Goal: Task Accomplishment & Management: Manage account settings

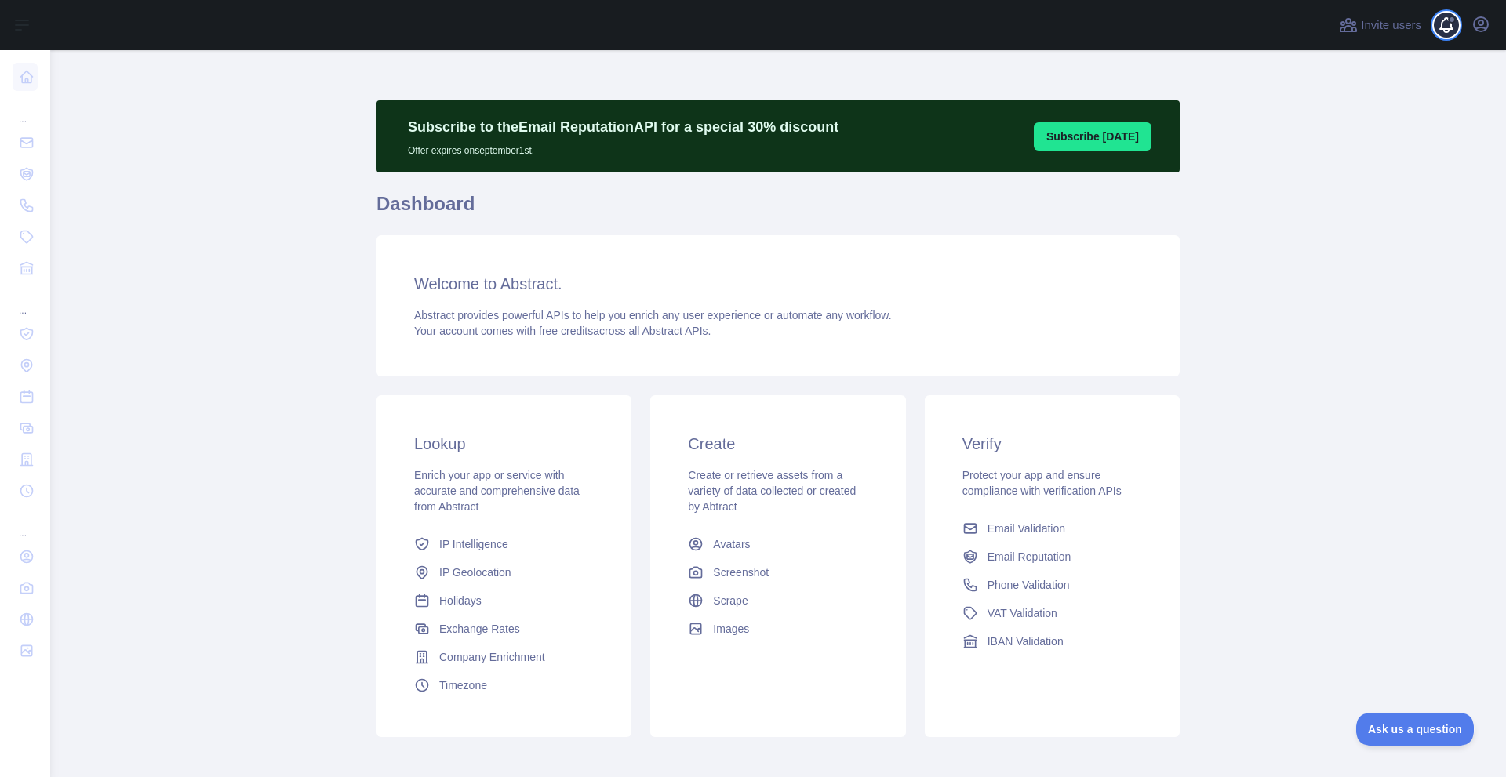
click at [1444, 40] on span at bounding box center [1452, 25] width 31 height 50
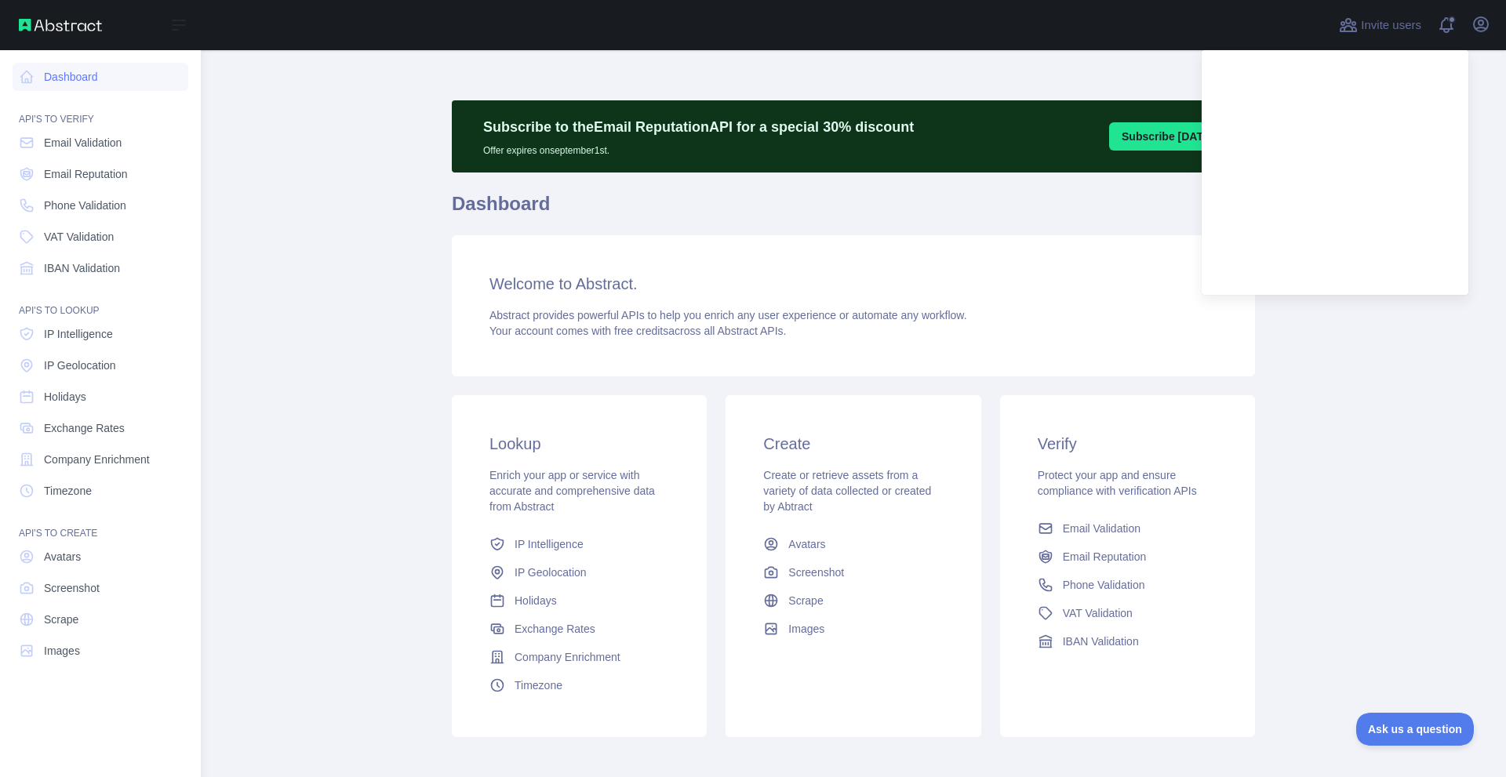
click at [31, 27] on img at bounding box center [60, 25] width 83 height 13
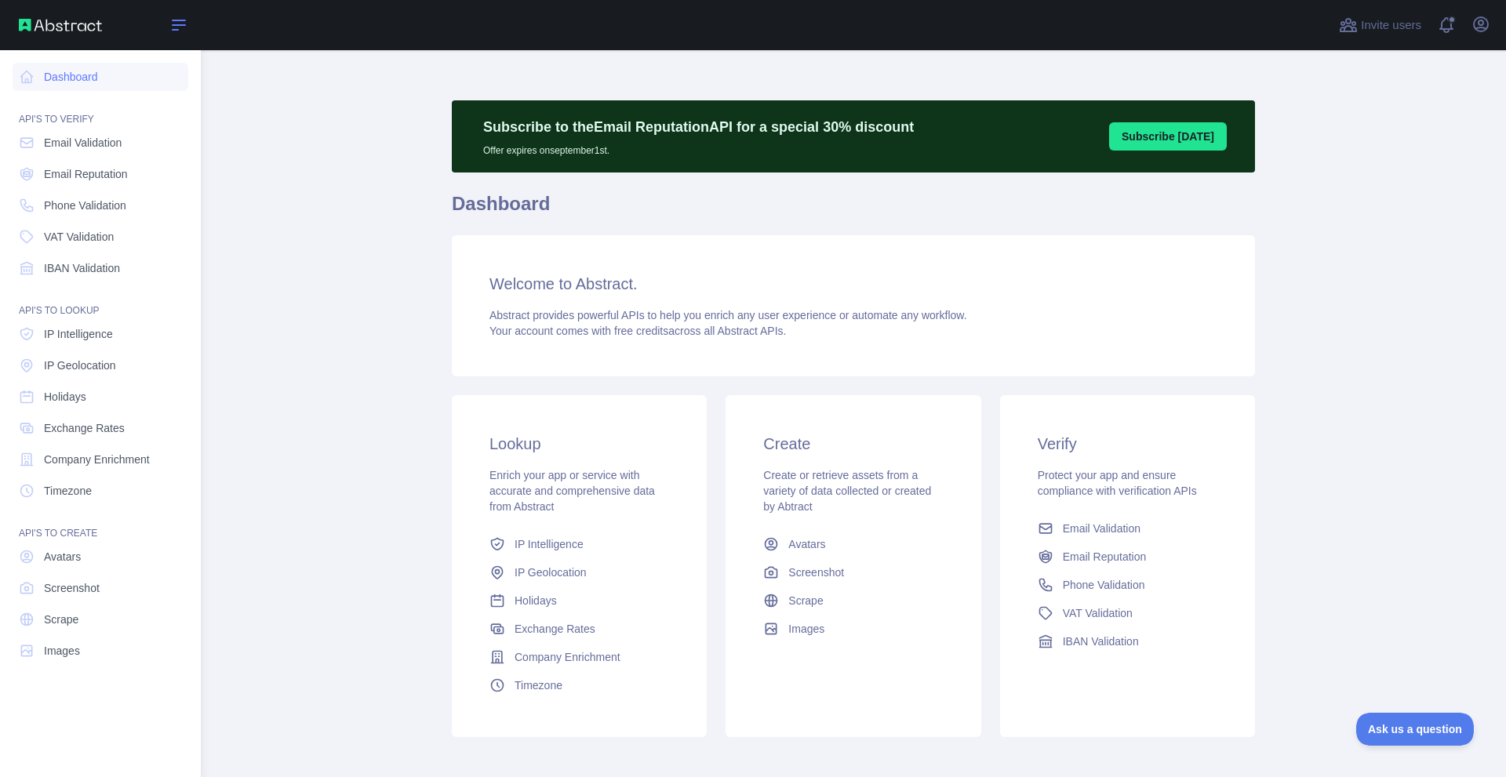
click at [175, 20] on icon at bounding box center [179, 24] width 13 height 9
click at [174, 20] on icon at bounding box center [179, 24] width 13 height 9
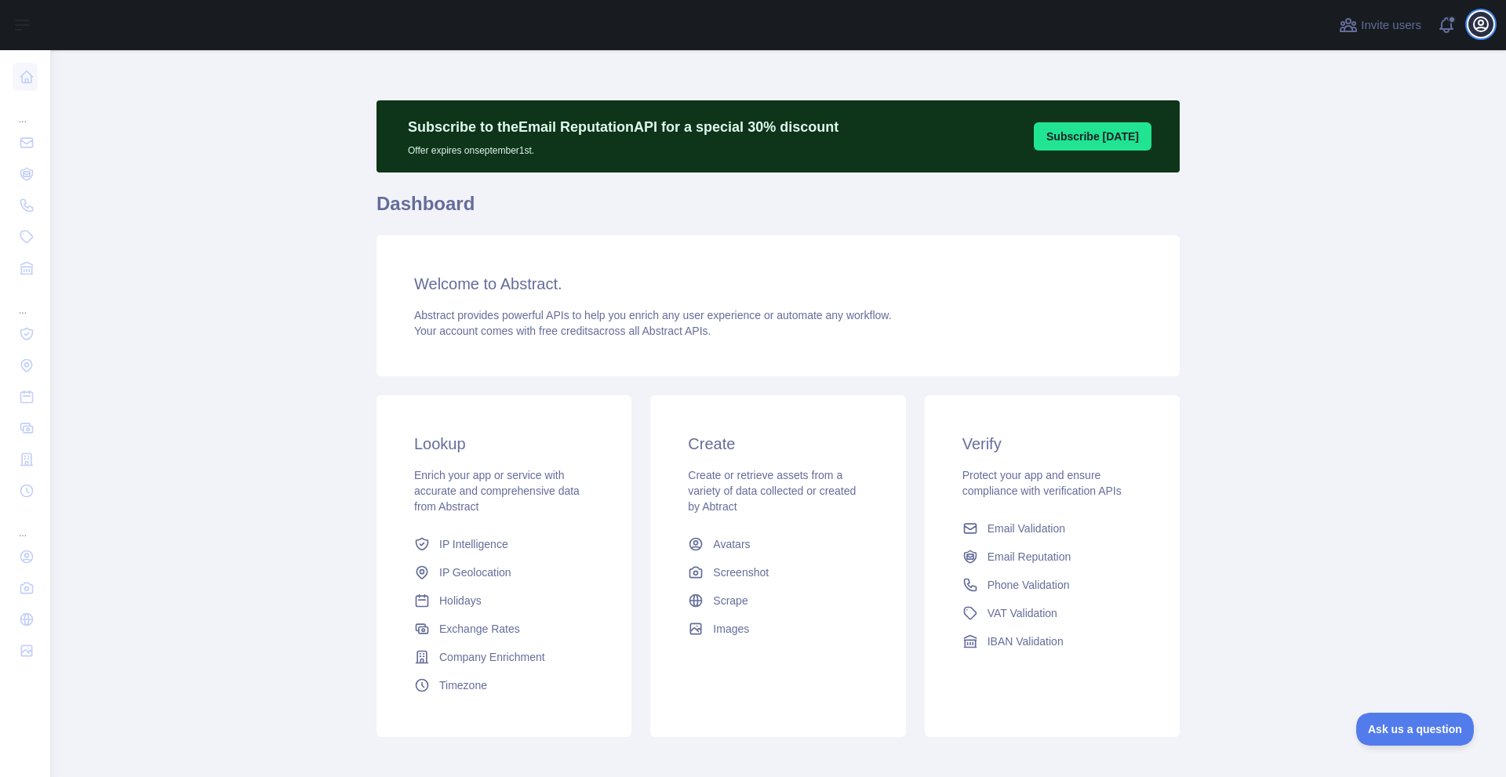
click at [1476, 27] on icon "button" at bounding box center [1481, 24] width 19 height 19
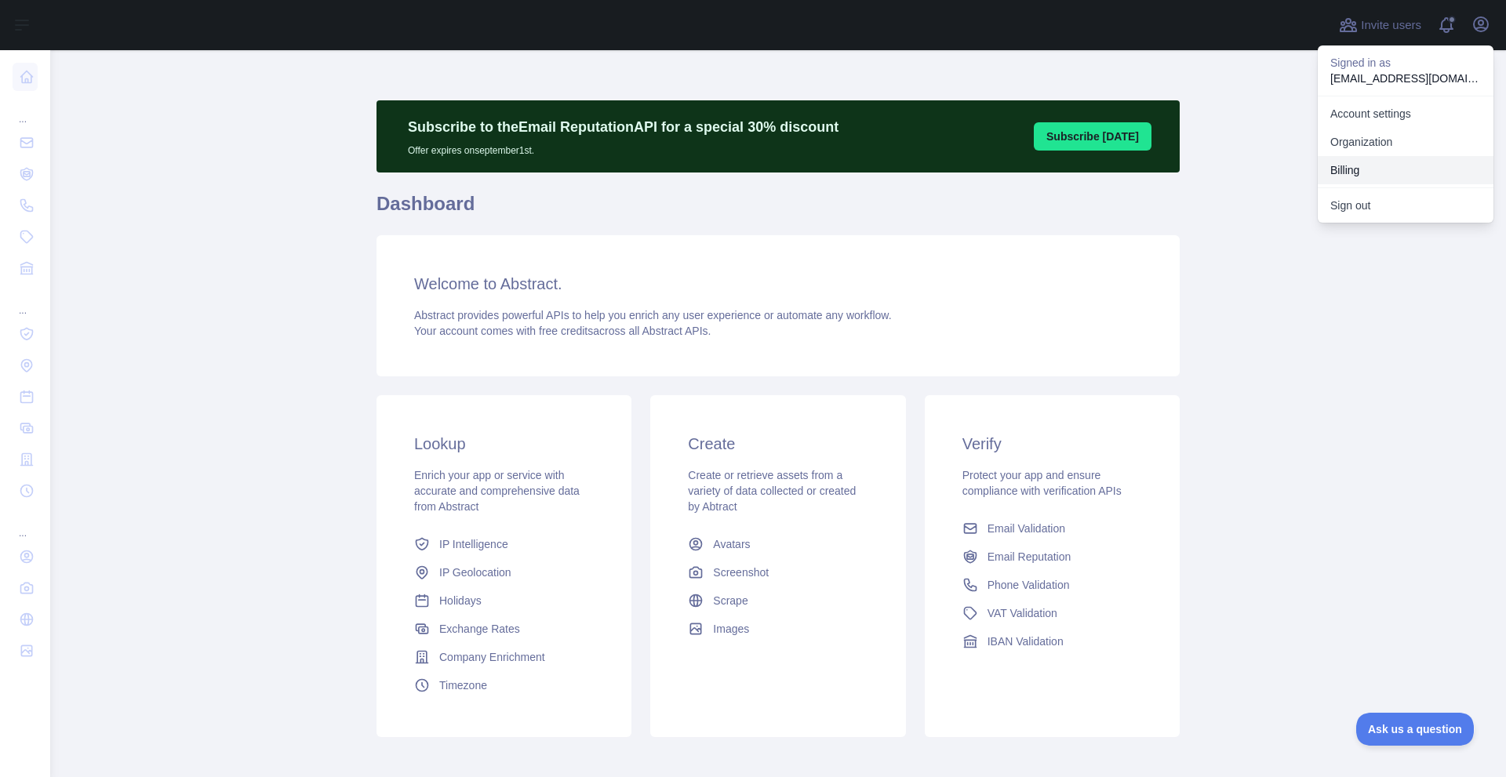
click at [1360, 181] on button "Billing" at bounding box center [1406, 170] width 176 height 28
